Goal: Answer question/provide support

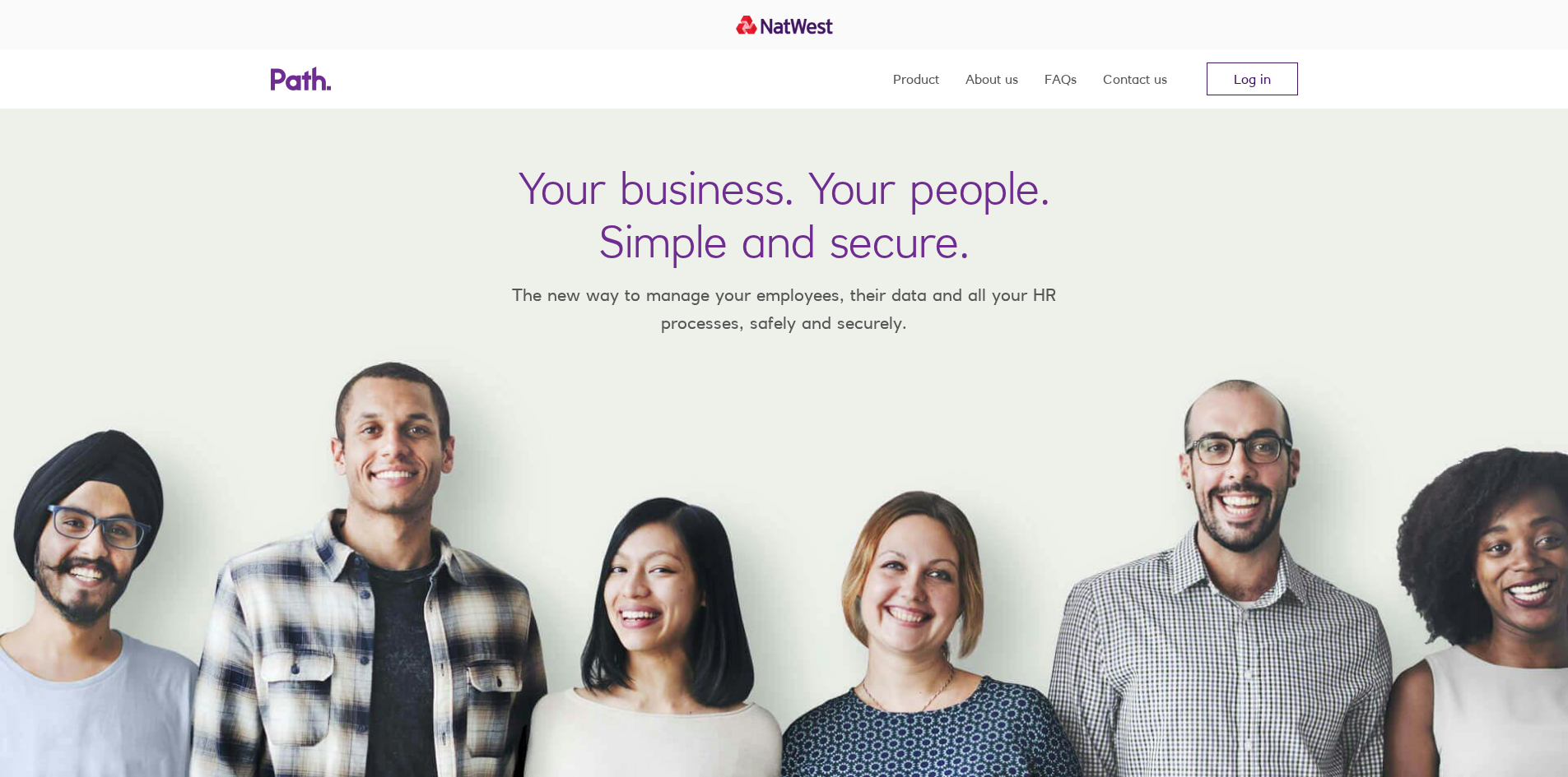
click at [1279, 72] on link "Log in" at bounding box center [1252, 79] width 92 height 33
click at [1253, 85] on link "Log in" at bounding box center [1252, 79] width 92 height 33
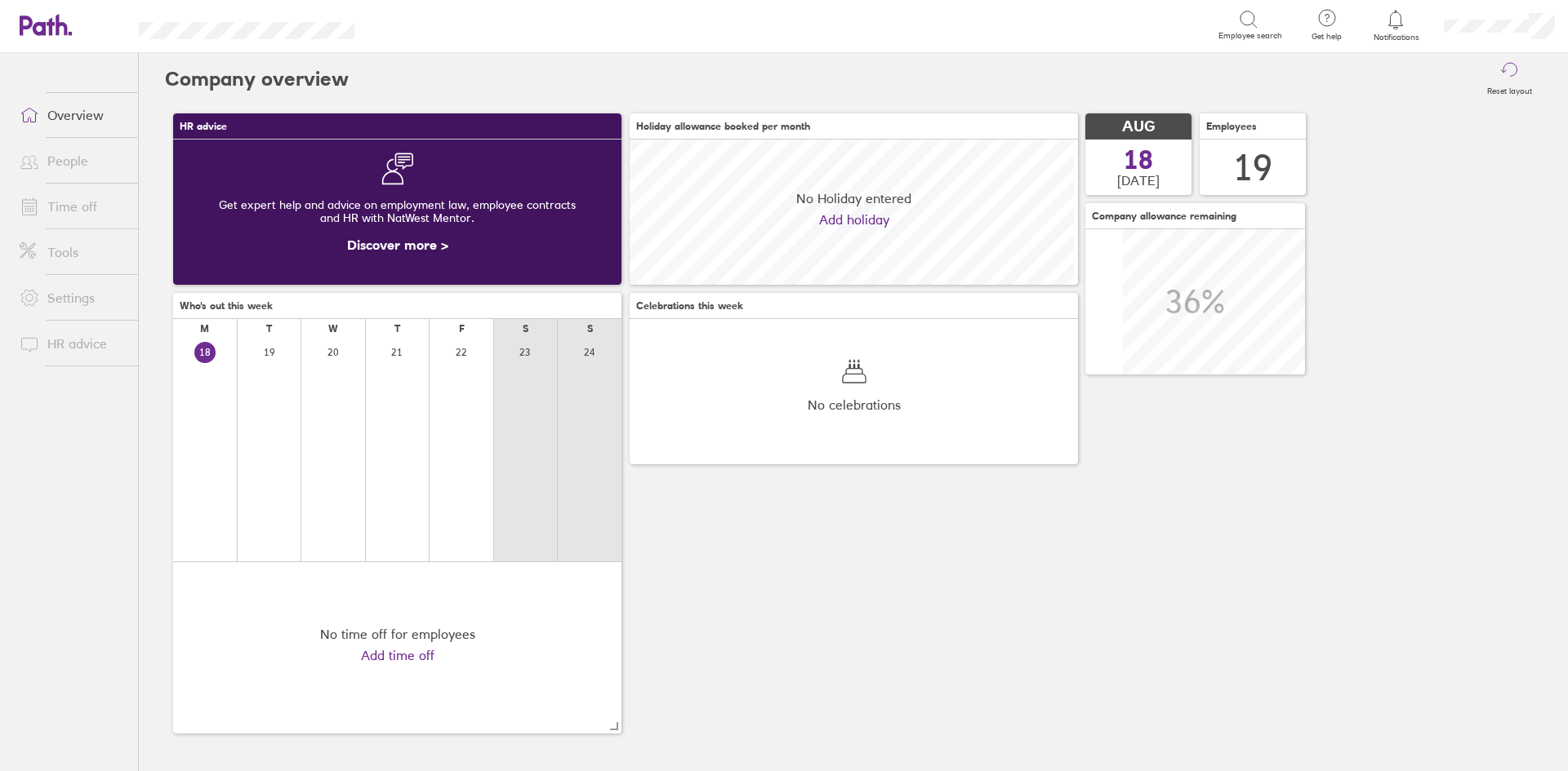
scroll to position [146, 448]
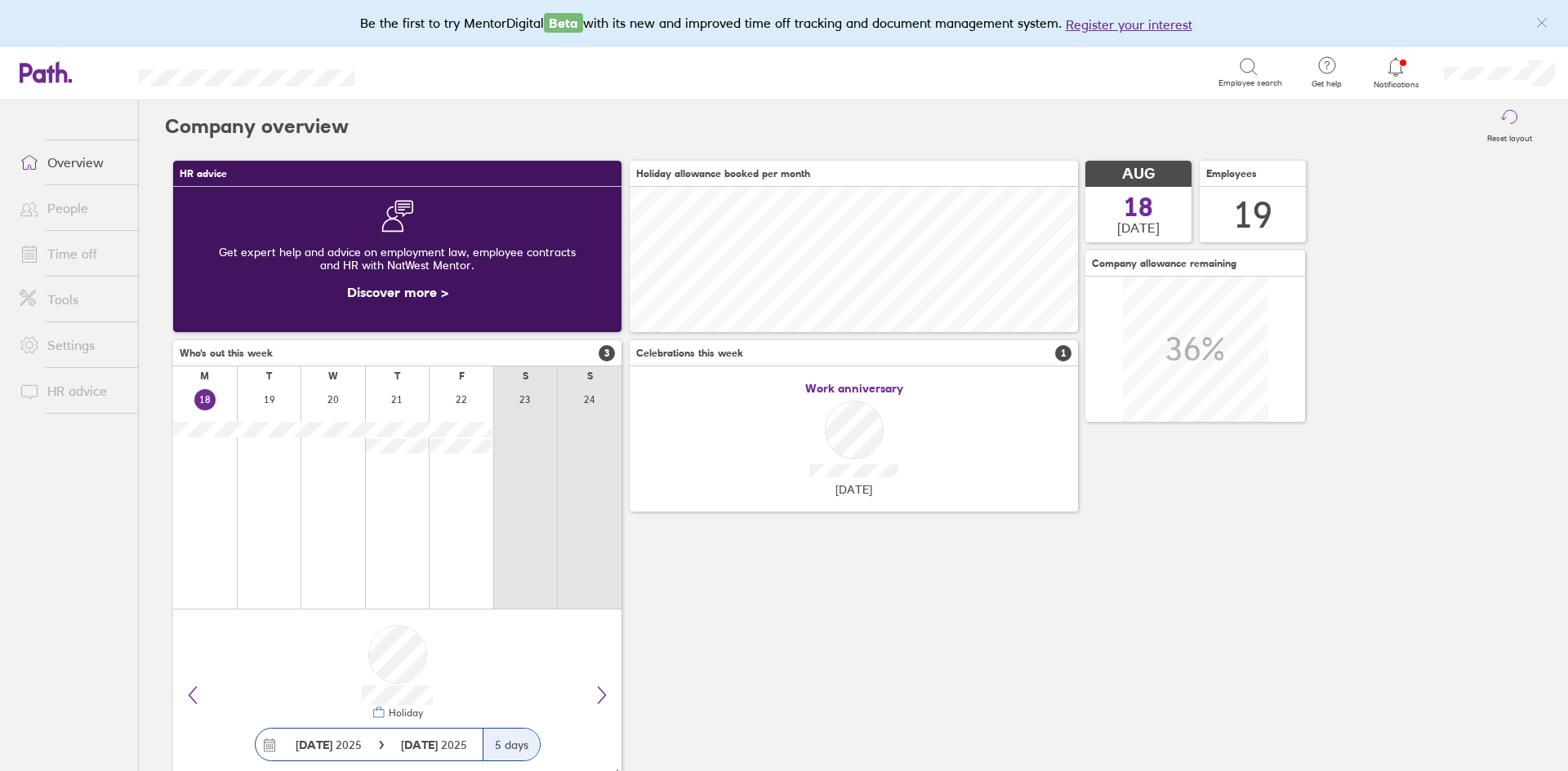
click at [1386, 82] on span "Notifications" at bounding box center [1396, 84] width 53 height 10
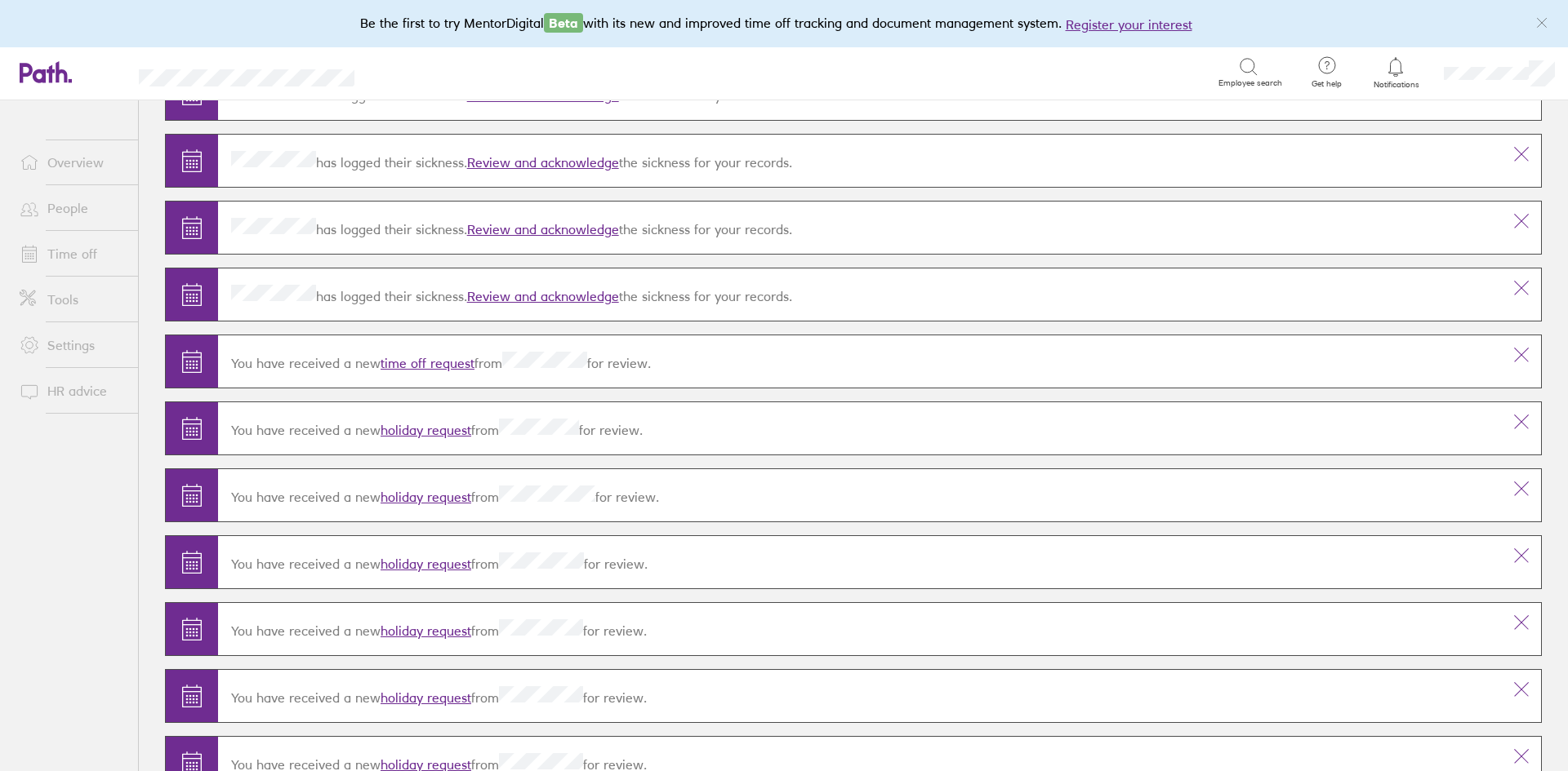
scroll to position [163, 0]
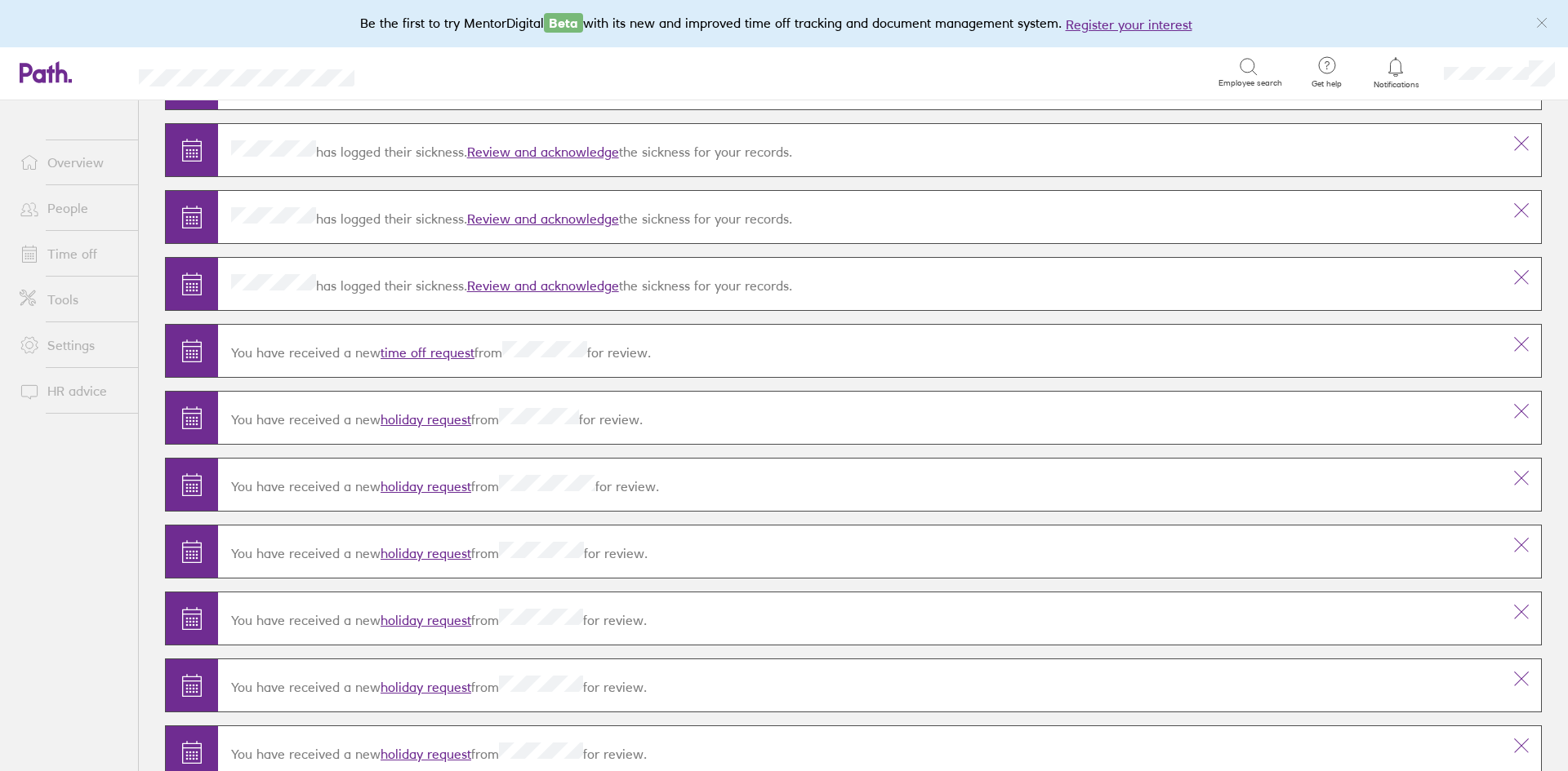
click at [416, 415] on link "holiday request" at bounding box center [426, 419] width 91 height 16
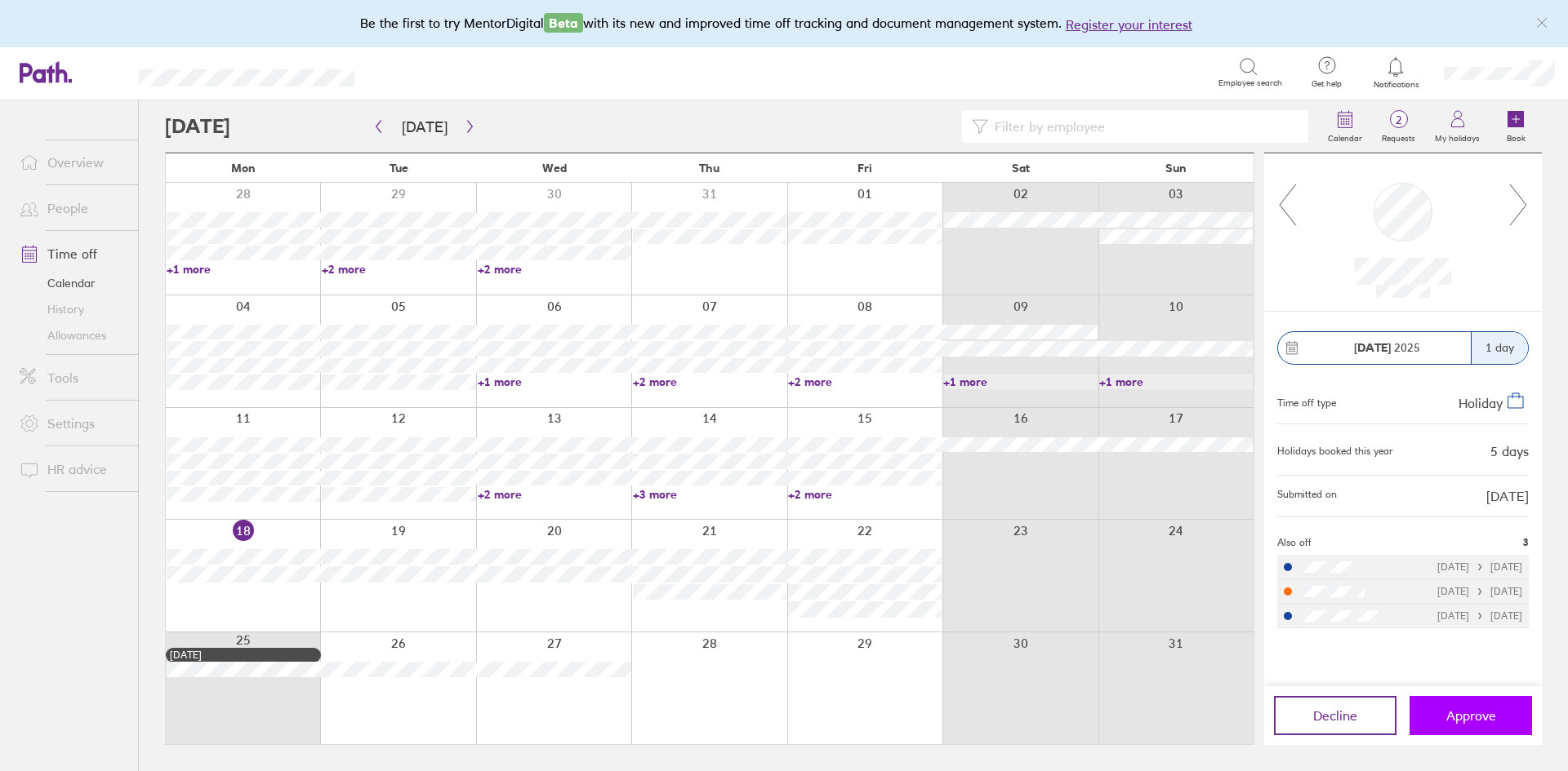
click at [1475, 718] on span "Approve" at bounding box center [1470, 716] width 49 height 15
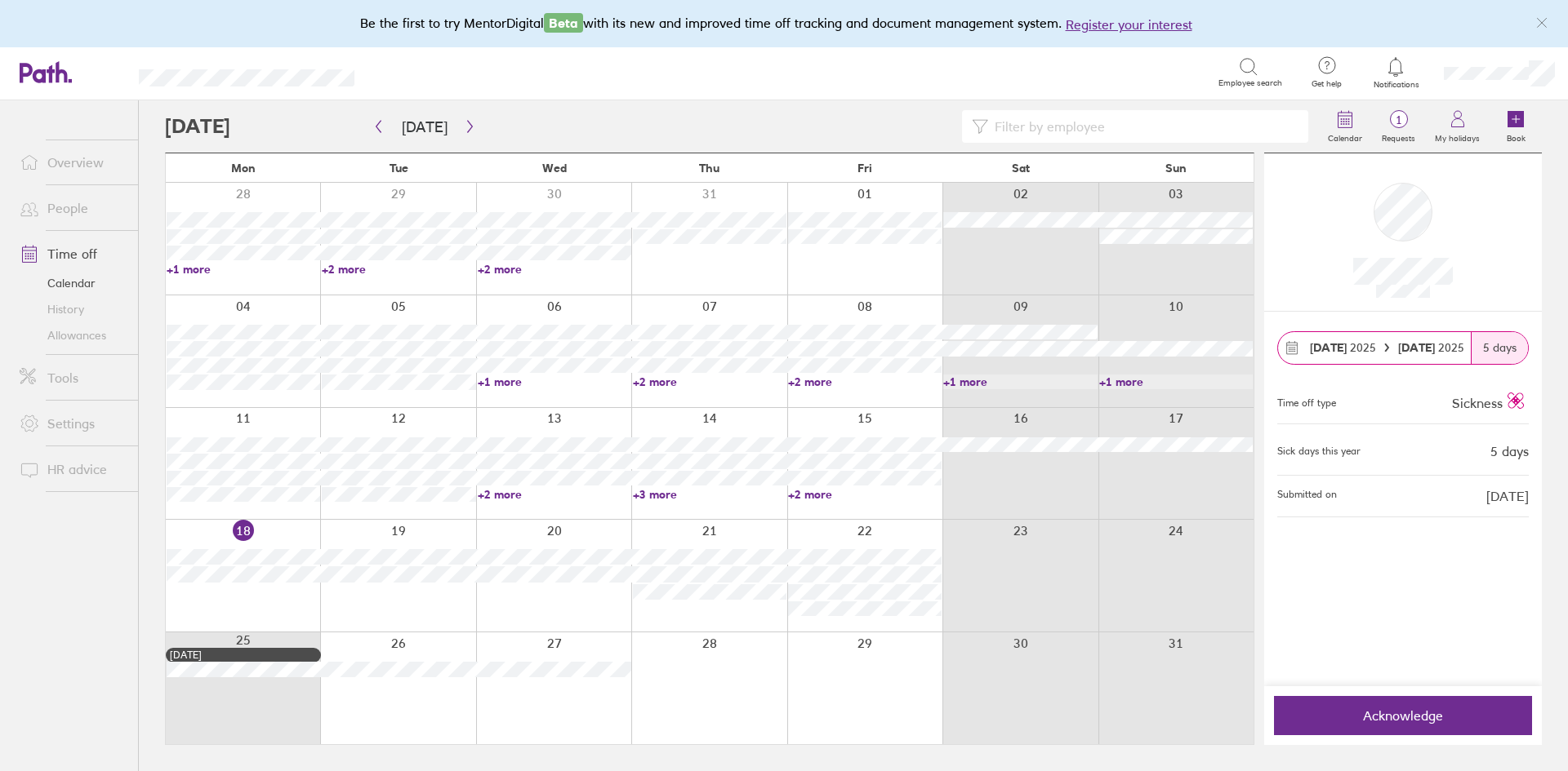
click at [1475, 718] on span "Acknowledge" at bounding box center [1402, 716] width 235 height 15
